Goal: Use online tool/utility: Utilize a website feature to perform a specific function

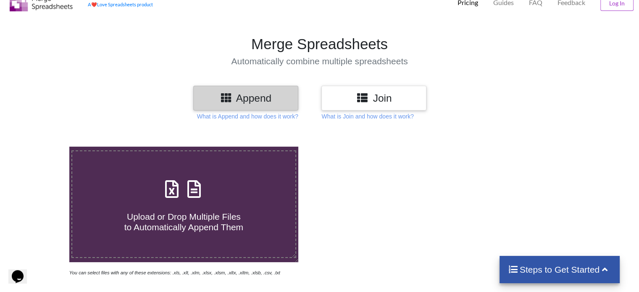
scroll to position [42, 0]
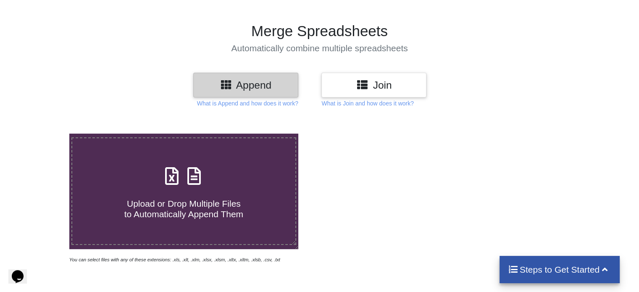
click at [162, 208] on span "Upload or Drop Multiple Files to Automatically Append Them" at bounding box center [183, 209] width 119 height 20
click at [44, 134] on input "Upload or Drop Multiple Files to Automatically Append Them" at bounding box center [44, 134] width 0 height 0
type input "C:\fakepath\ProviderReportsAction (3).xls"
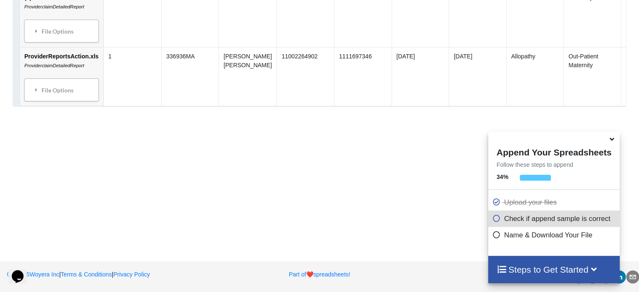
scroll to position [544, 0]
click at [610, 142] on icon at bounding box center [611, 138] width 9 height 8
